Goal: Check status

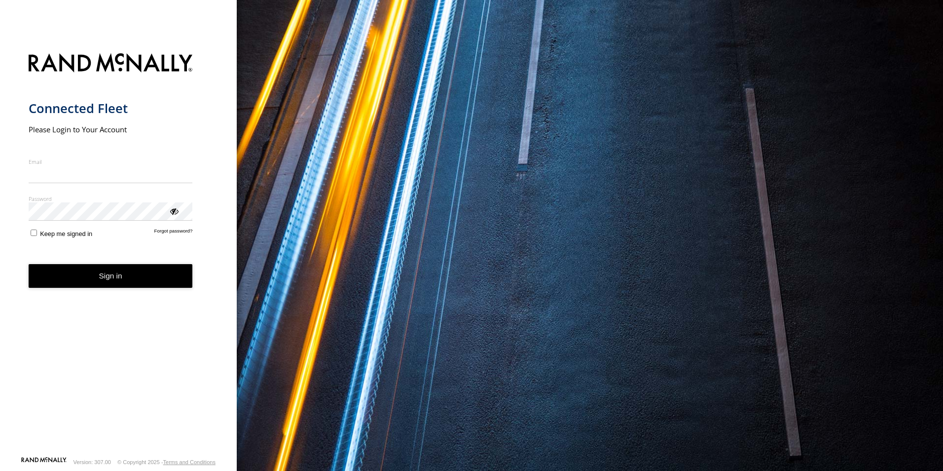
type input "**********"
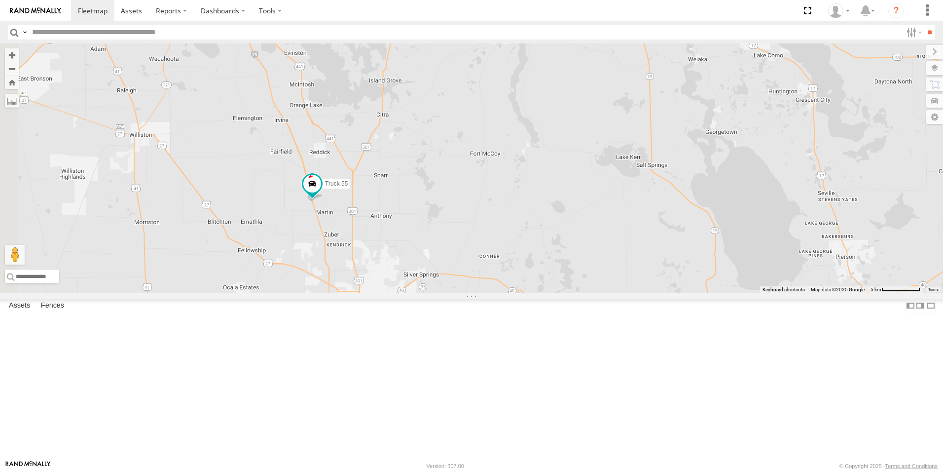
drag, startPoint x: 441, startPoint y: 357, endPoint x: 567, endPoint y: 268, distance: 154.4
click at [567, 268] on div "truck 77 Truck 55" at bounding box center [471, 168] width 943 height 250
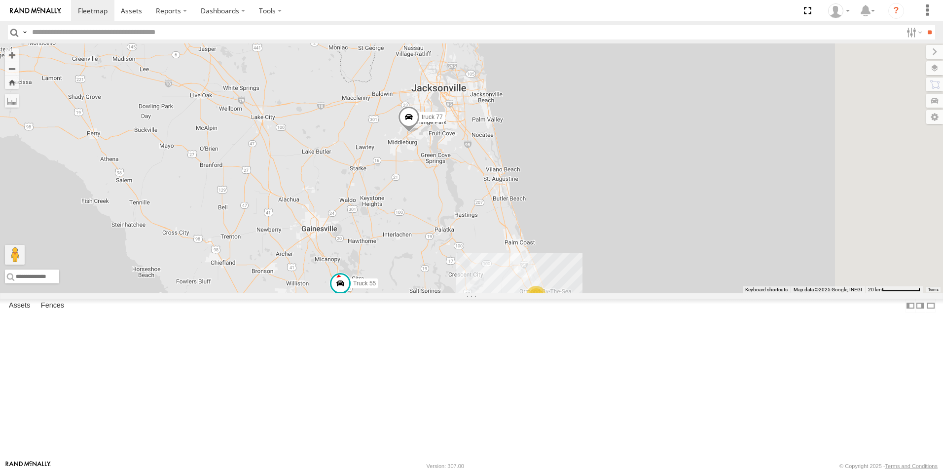
drag, startPoint x: 736, startPoint y: 192, endPoint x: 663, endPoint y: 308, distance: 136.8
click at [663, 293] on div "truck 77 Truck 55 8 2" at bounding box center [471, 168] width 943 height 250
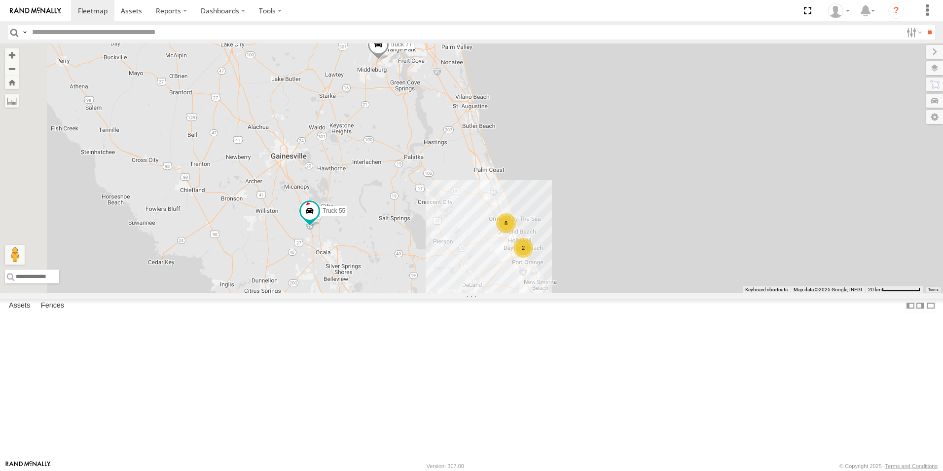
drag, startPoint x: 427, startPoint y: 354, endPoint x: 544, endPoint y: 382, distance: 120.3
click at [544, 293] on div "truck 77 Truck 55 8 2" at bounding box center [471, 168] width 943 height 250
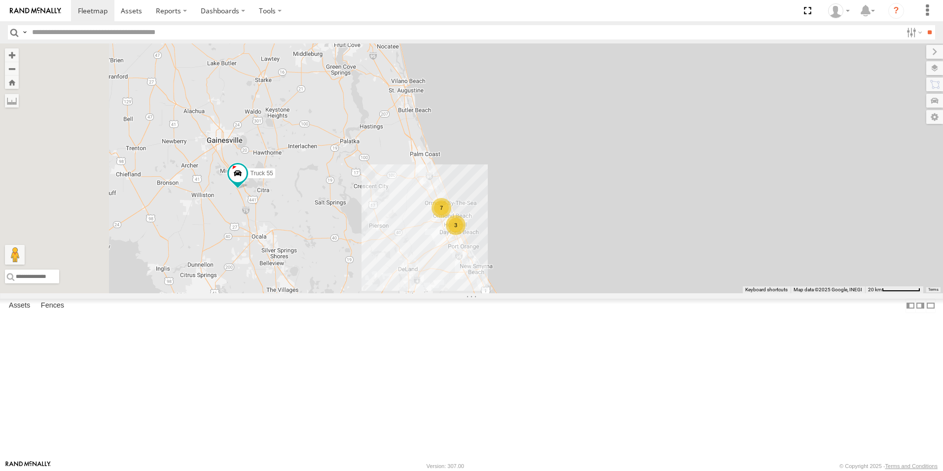
drag, startPoint x: 558, startPoint y: 301, endPoint x: 638, endPoint y: 389, distance: 119.1
click at [638, 293] on div "truck 77 Truck 55 7 3" at bounding box center [471, 168] width 943 height 250
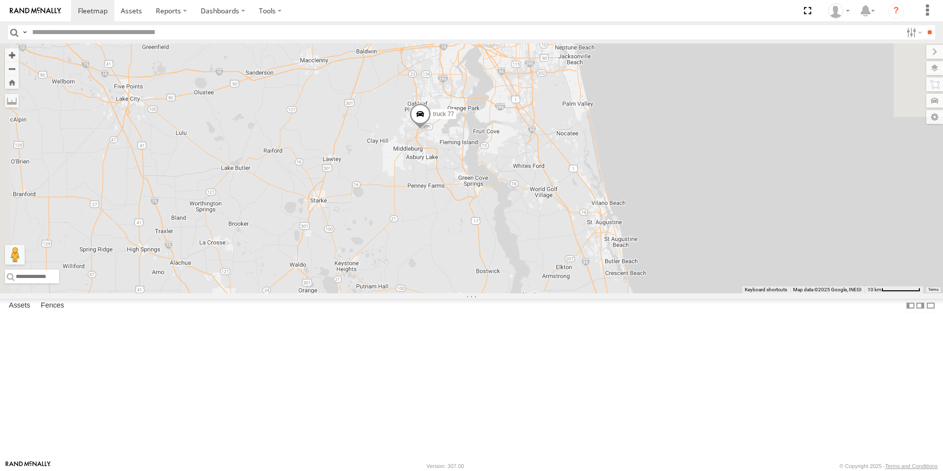
drag, startPoint x: 506, startPoint y: 84, endPoint x: 607, endPoint y: 355, distance: 288.5
click at [607, 293] on div "truck 77 Truck 55 7 2 TRUCK 99" at bounding box center [471, 168] width 943 height 250
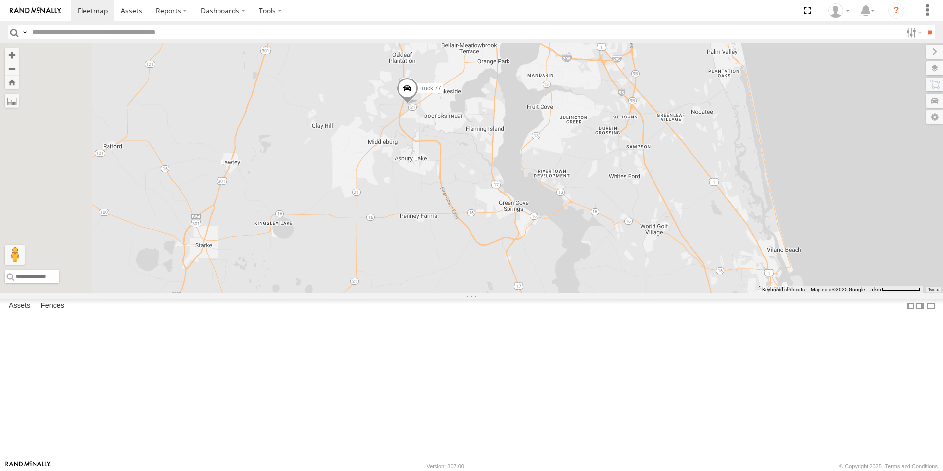
drag, startPoint x: 579, startPoint y: 287, endPoint x: 592, endPoint y: 392, distance: 105.8
click at [618, 293] on div "truck 77 Truck 55 TRUCK 99" at bounding box center [471, 168] width 943 height 250
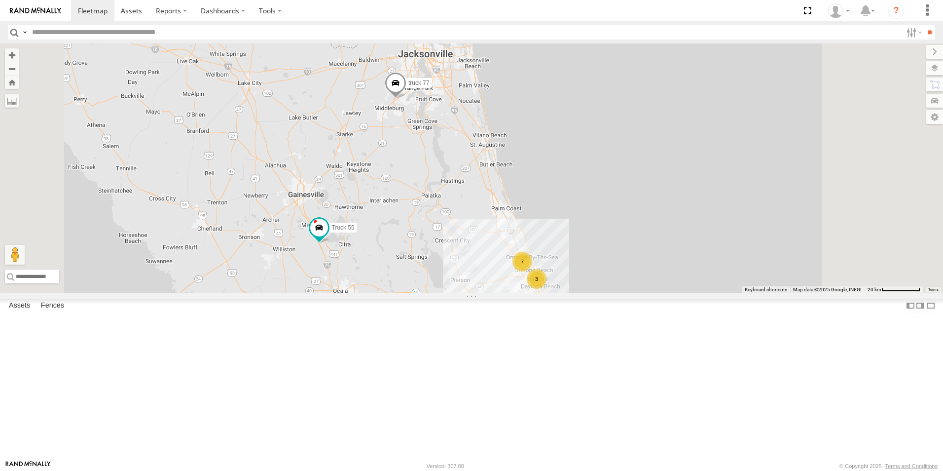
drag, startPoint x: 547, startPoint y: 324, endPoint x: 532, endPoint y: 244, distance: 81.8
click at [532, 244] on div "truck 77 Truck 55 7 3" at bounding box center [471, 168] width 943 height 250
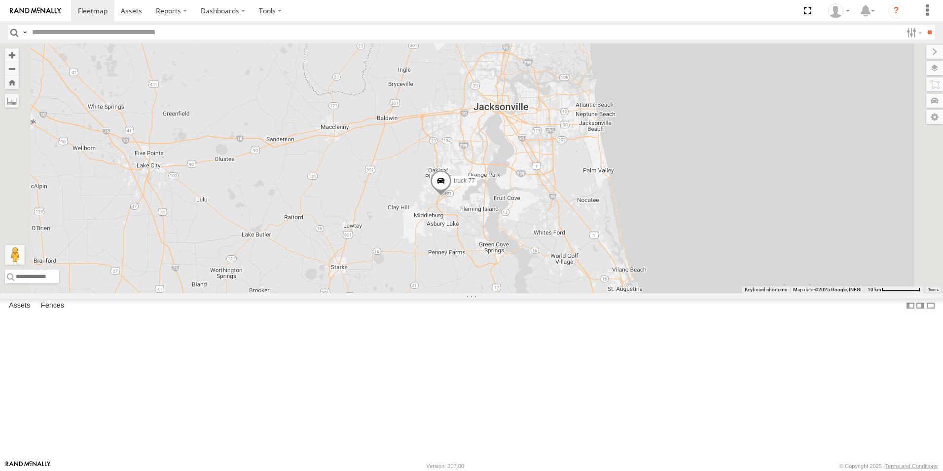
drag, startPoint x: 595, startPoint y: 212, endPoint x: 625, endPoint y: 419, distance: 210.0
click at [625, 293] on div "truck 77 Truck 55 3 7" at bounding box center [471, 168] width 943 height 250
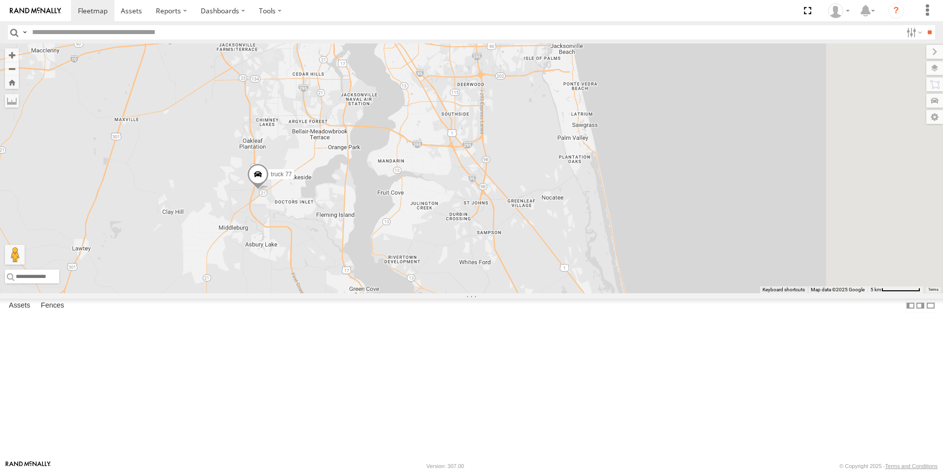
drag, startPoint x: 632, startPoint y: 309, endPoint x: 514, endPoint y: 352, distance: 125.5
click at [514, 293] on div "truck 77 Truck 55" at bounding box center [471, 168] width 943 height 250
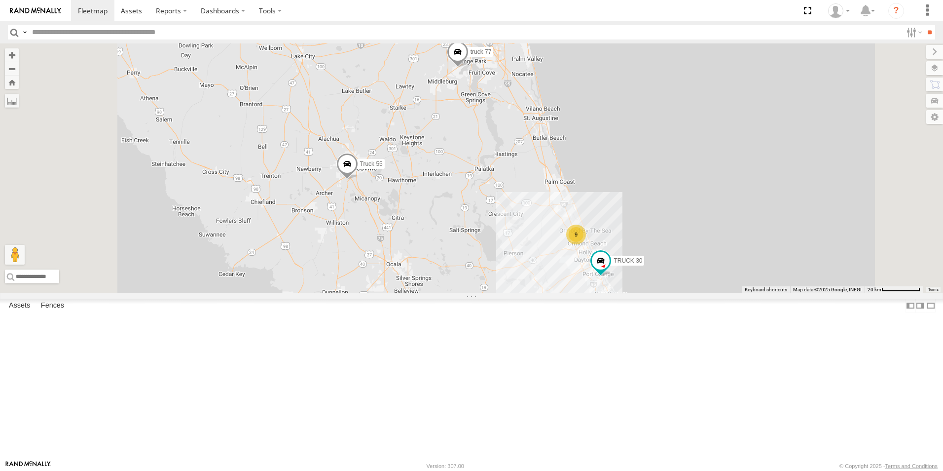
click at [446, 293] on div "TRUCK 30 truck 77 Truck 55 9" at bounding box center [471, 168] width 943 height 250
